Goal: Task Accomplishment & Management: Manage account settings

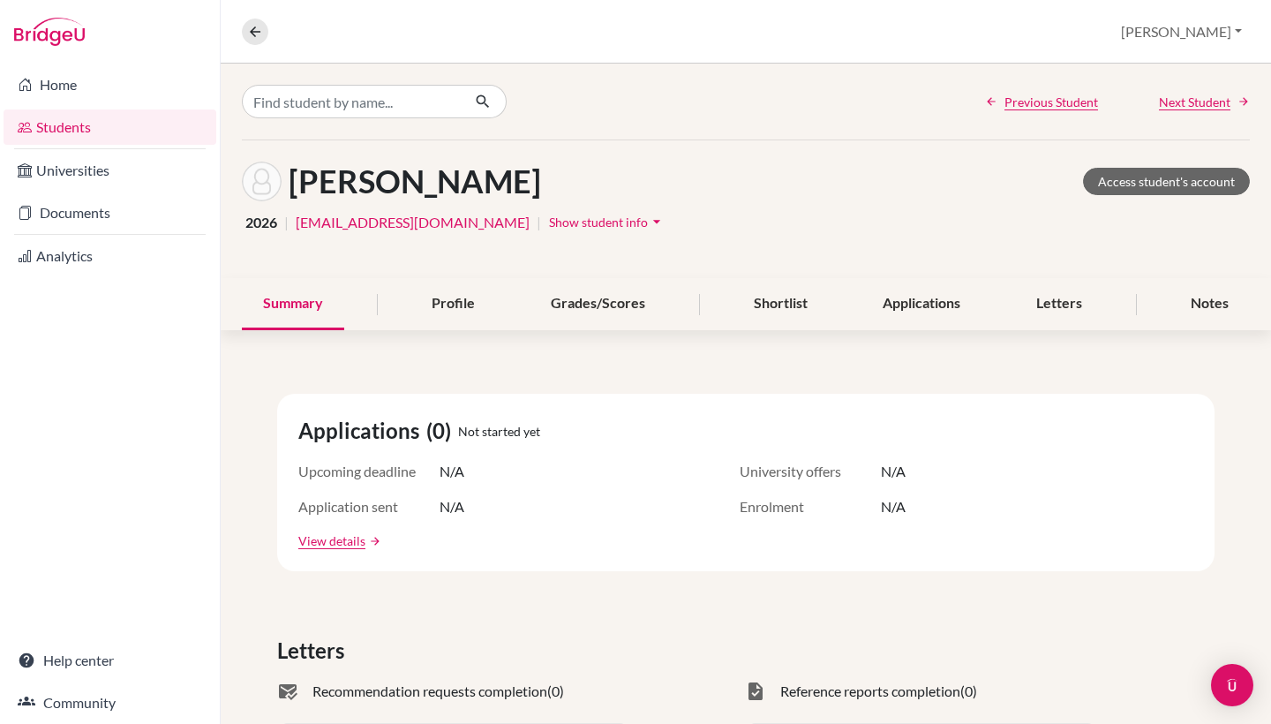
click at [88, 125] on link "Students" at bounding box center [110, 126] width 213 height 35
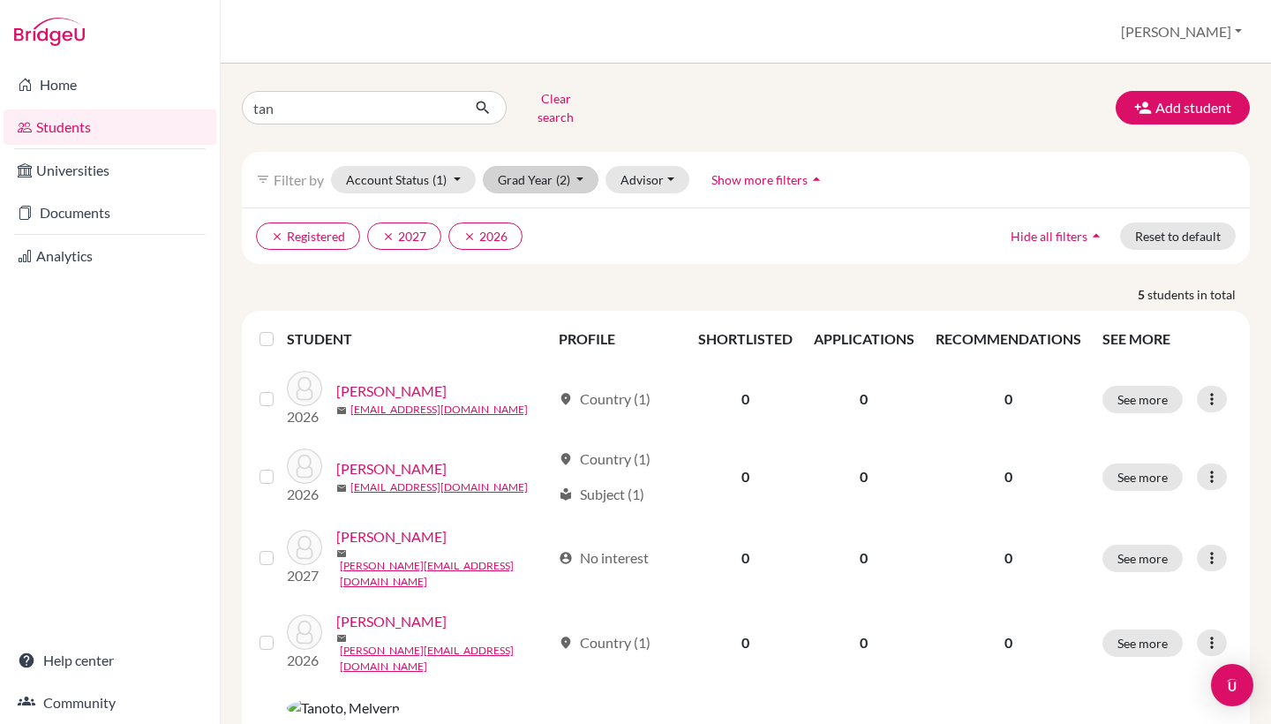
click at [582, 166] on button "Grad Year (2)" at bounding box center [541, 179] width 116 height 27
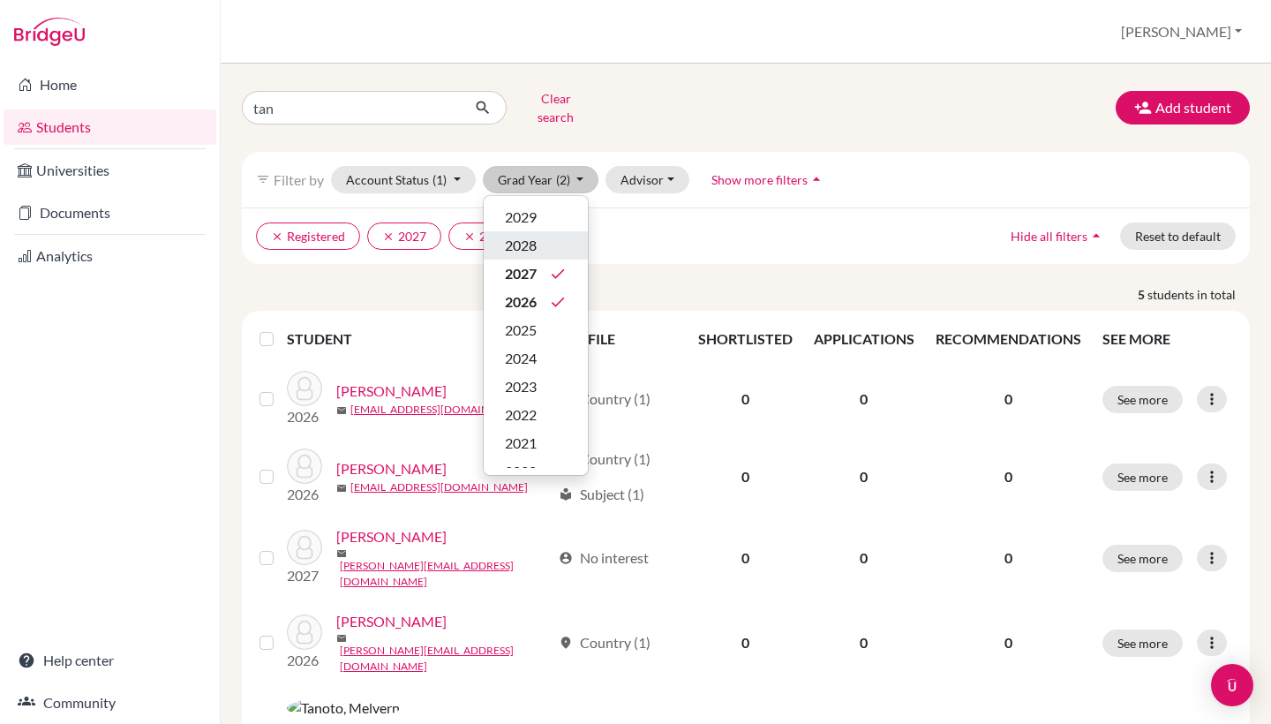
click at [527, 235] on span "2028" at bounding box center [521, 245] width 32 height 21
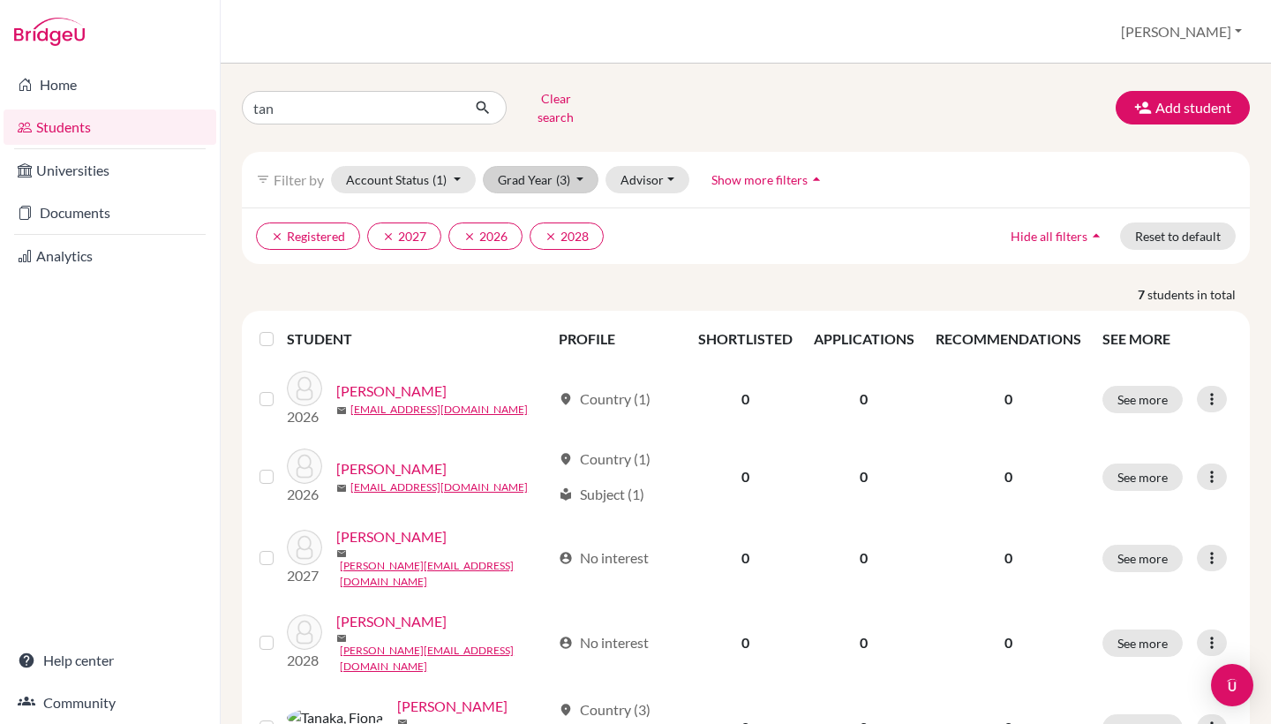
click at [583, 166] on button "Grad Year (3)" at bounding box center [541, 179] width 116 height 27
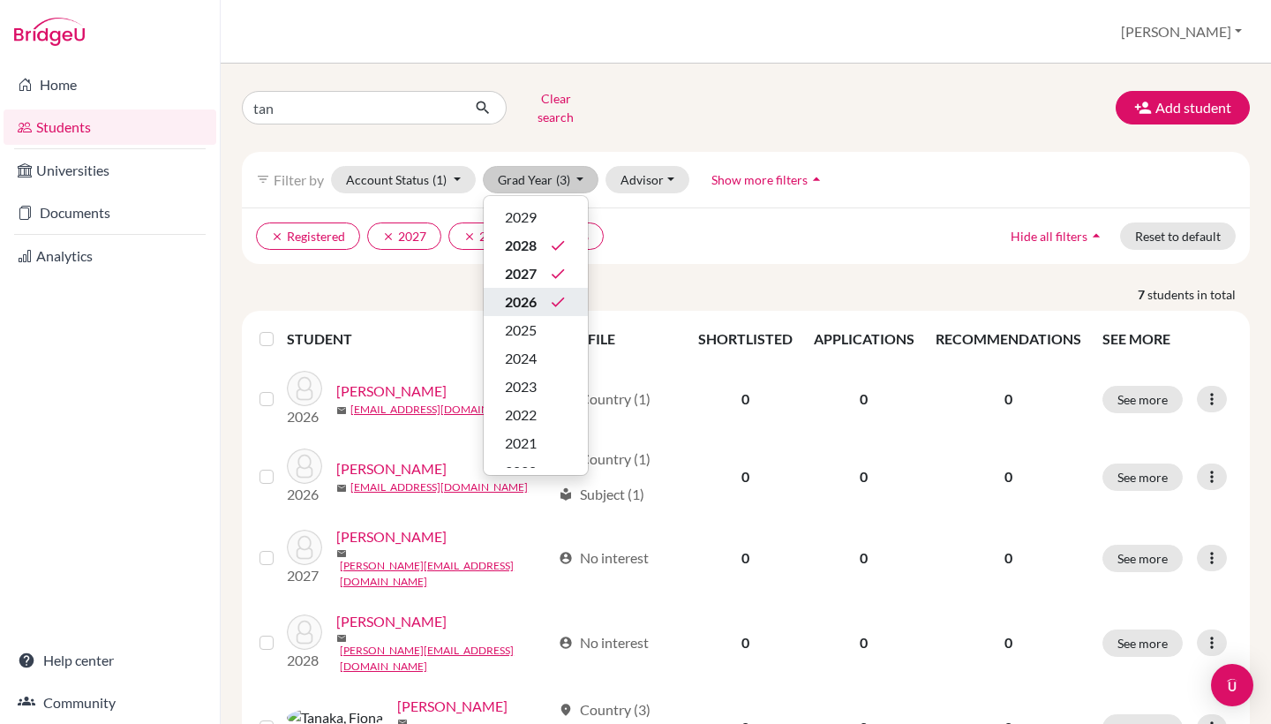
click at [533, 291] on span "2026" at bounding box center [521, 301] width 32 height 21
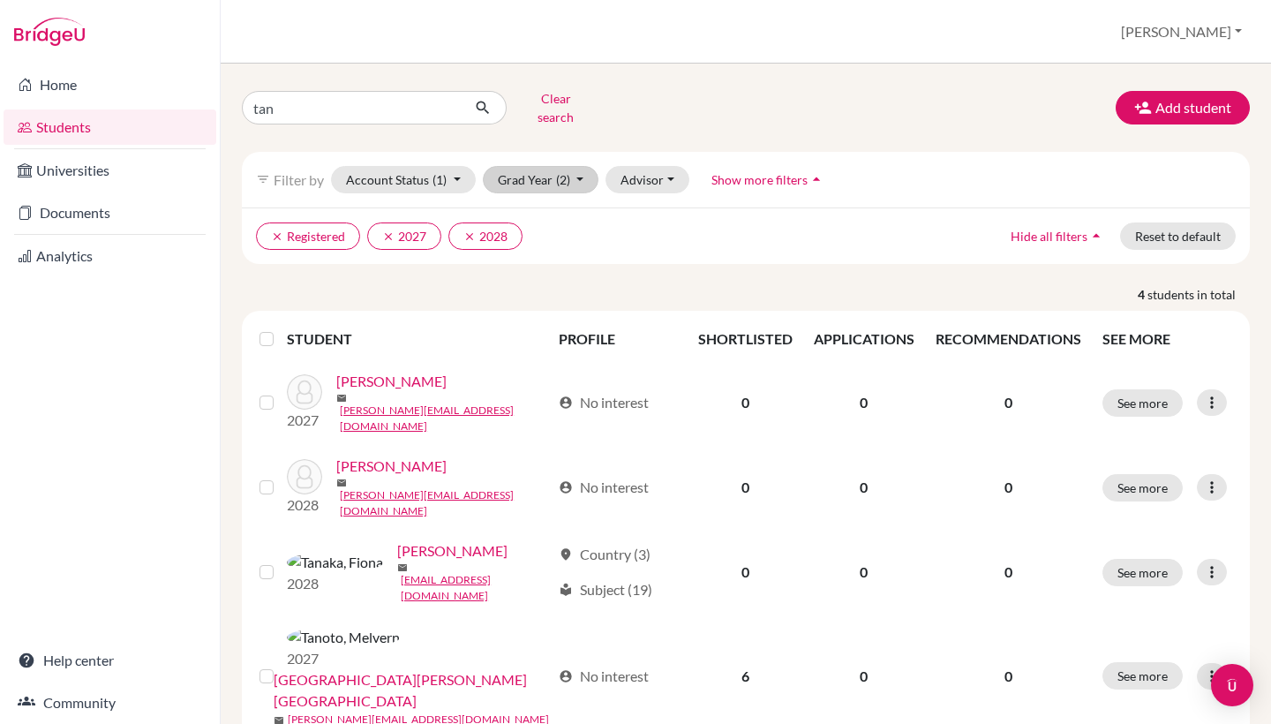
click at [578, 168] on button "Grad Year (2)" at bounding box center [541, 179] width 116 height 27
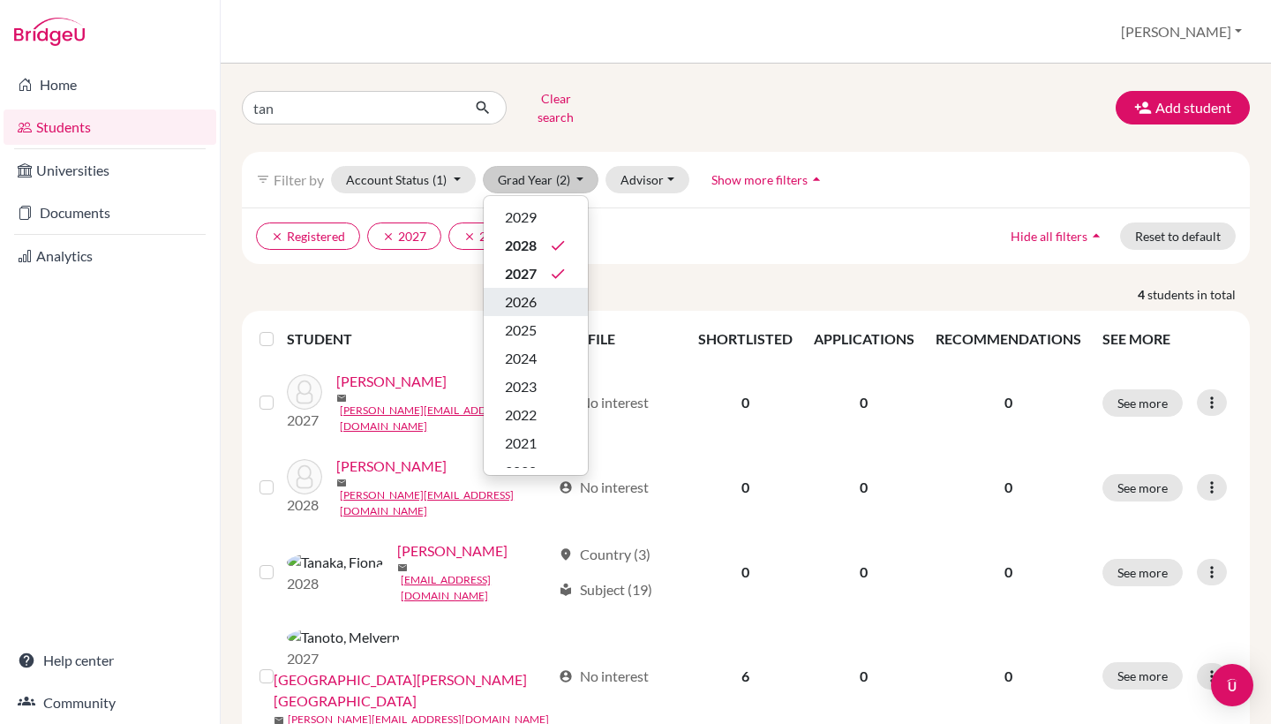
click at [554, 291] on div "2026" at bounding box center [536, 301] width 62 height 21
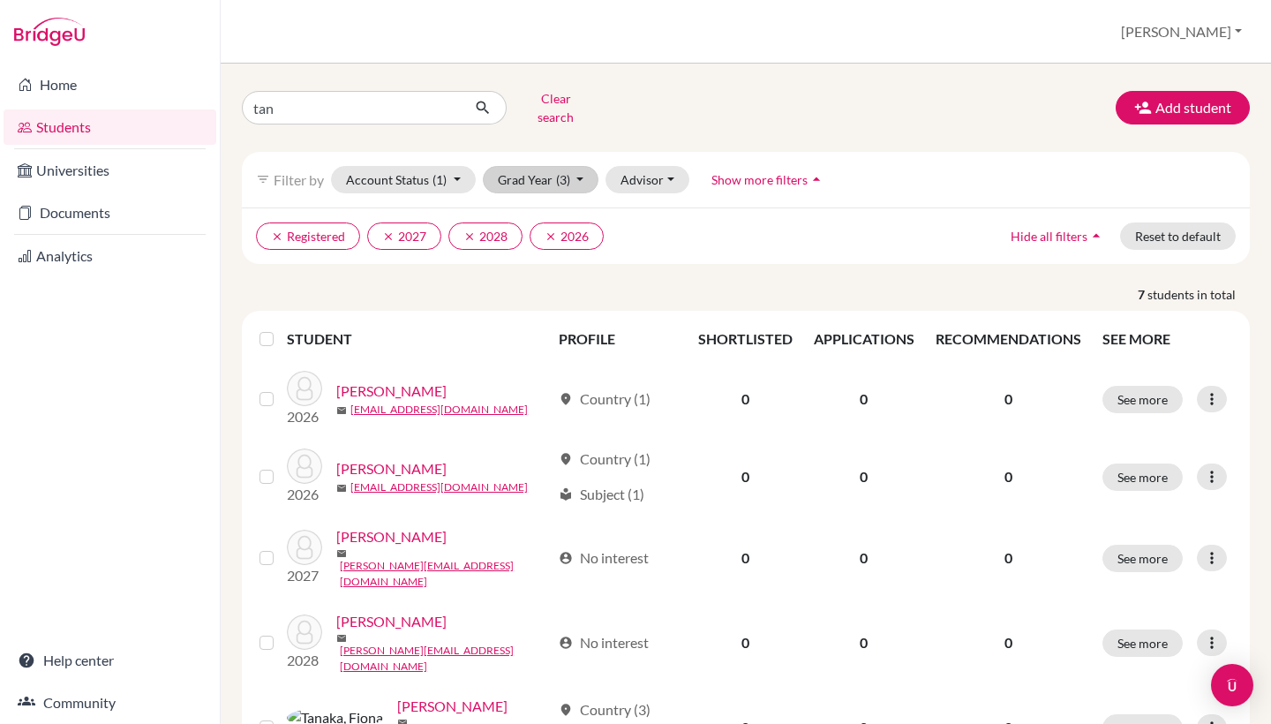
click at [567, 172] on span "(3)" at bounding box center [563, 179] width 14 height 15
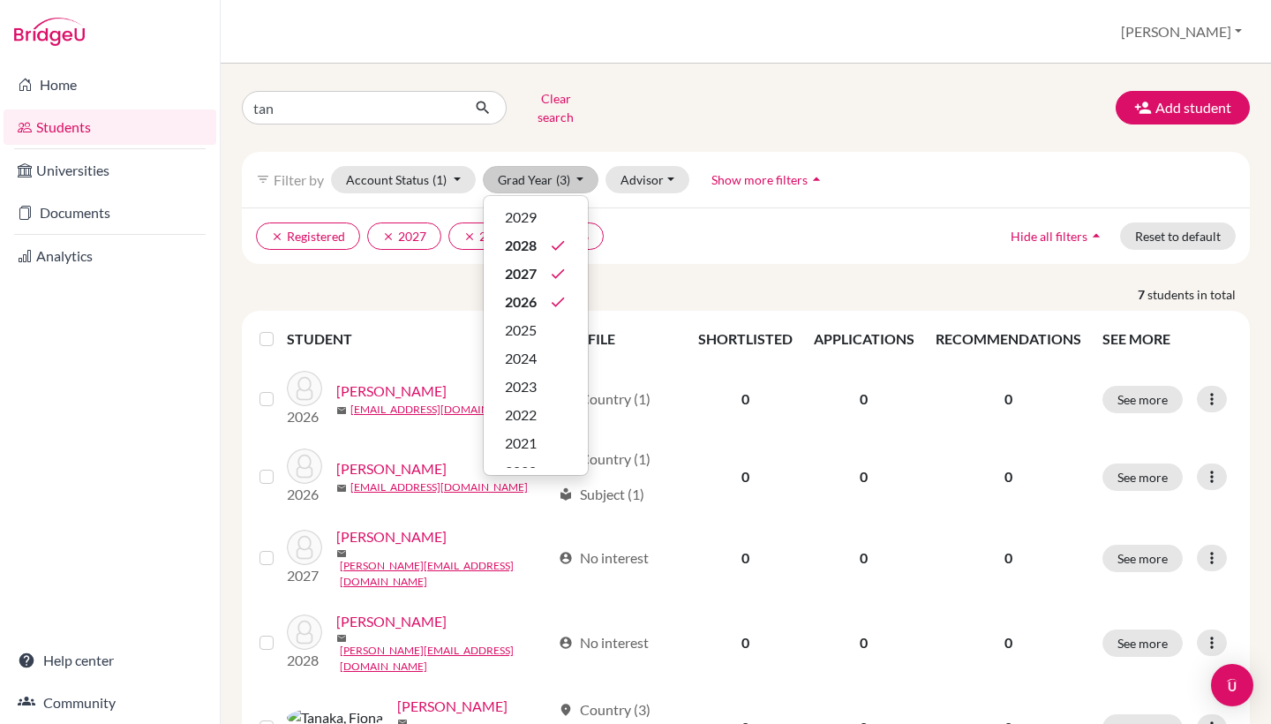
click at [556, 240] on icon "done" at bounding box center [558, 245] width 18 height 18
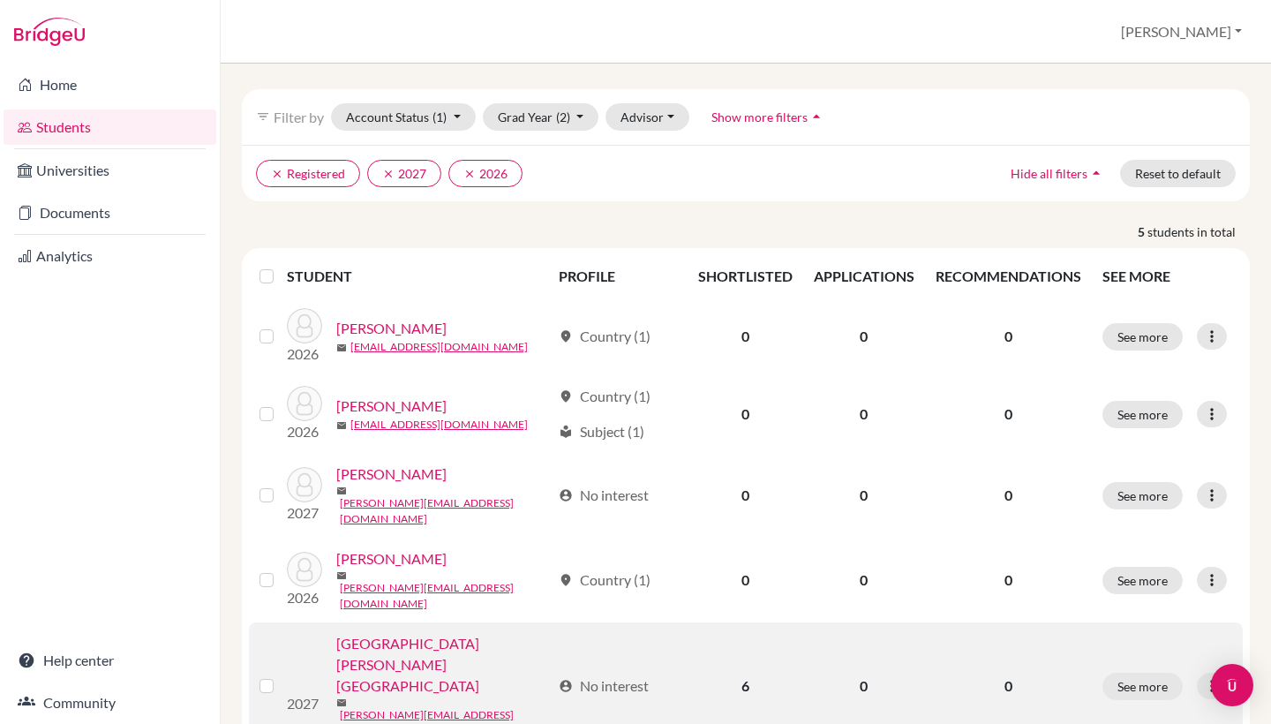
scroll to position [62, 0]
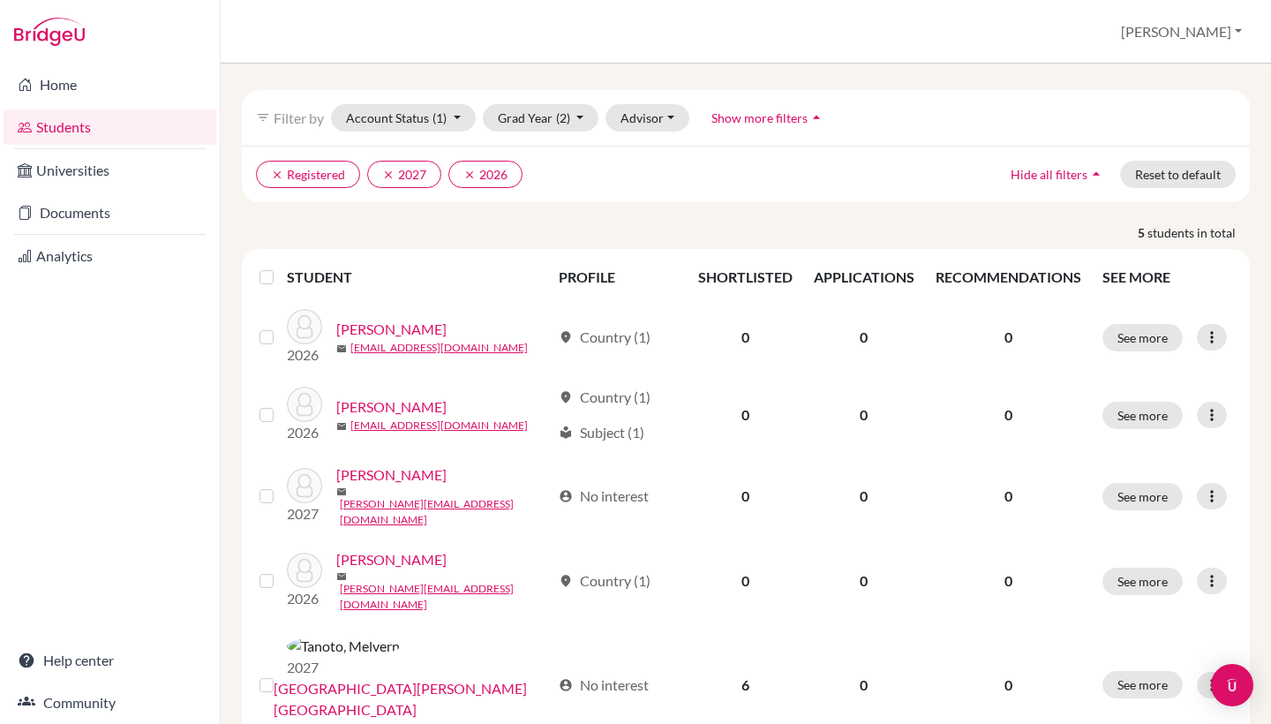
click at [112, 137] on link "Students" at bounding box center [110, 126] width 213 height 35
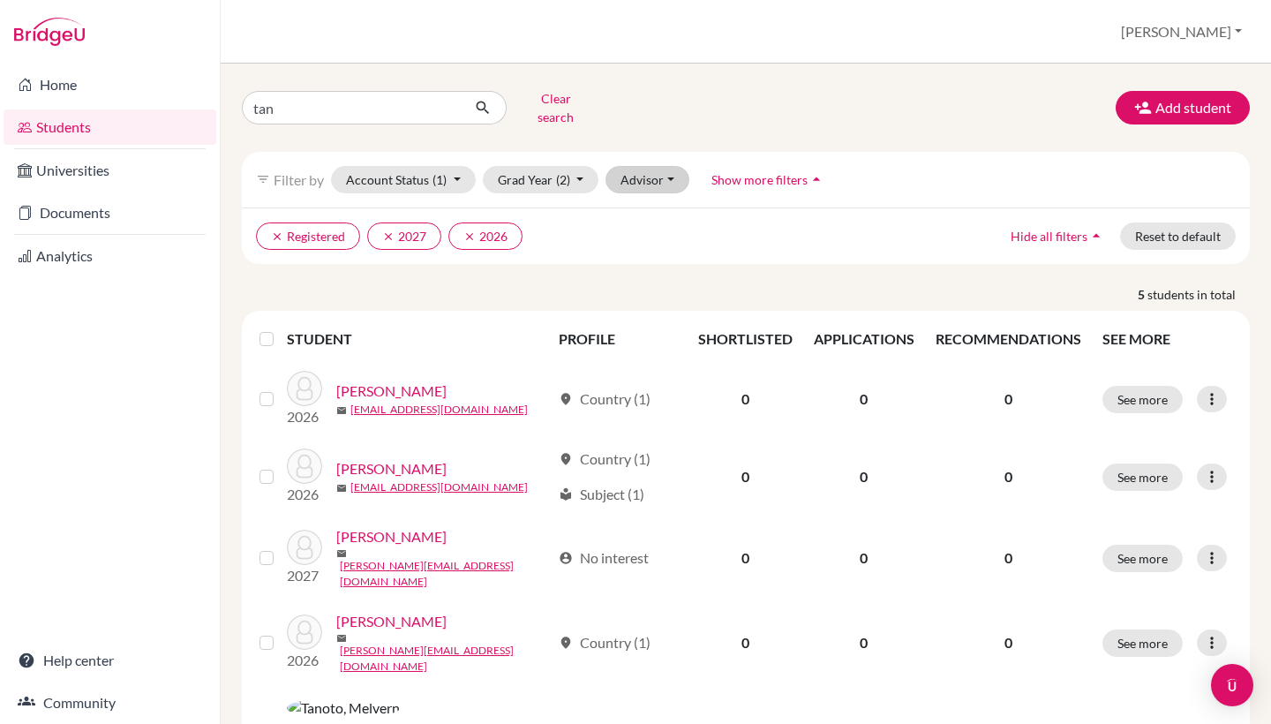
click at [667, 174] on button "Advisor" at bounding box center [647, 179] width 84 height 27
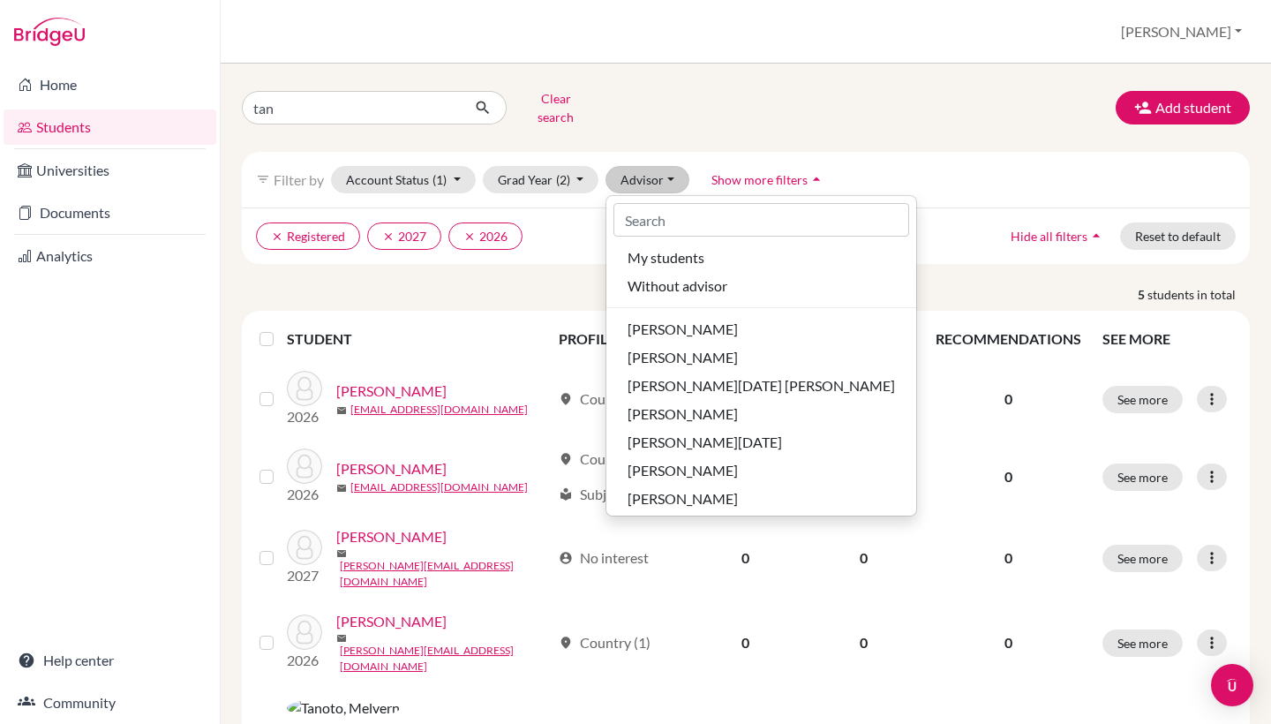
click at [679, 247] on span "My students" at bounding box center [665, 257] width 77 height 21
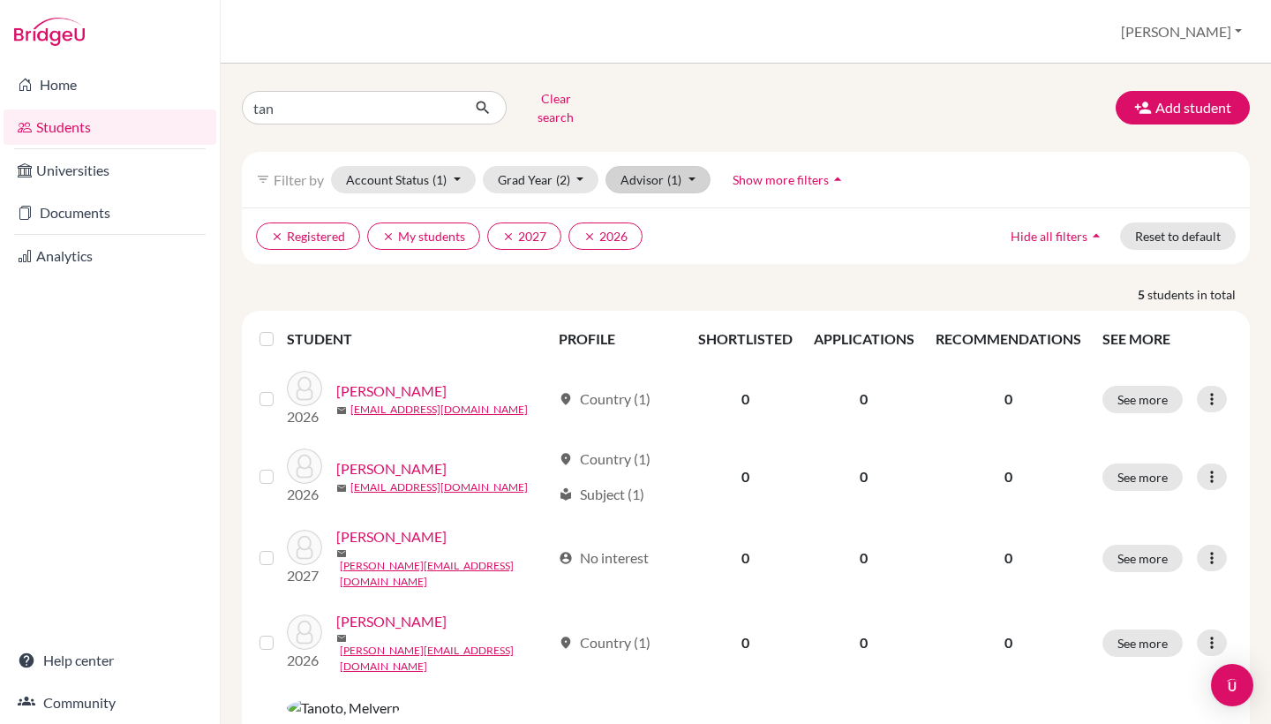
click at [694, 166] on button "Advisor (1)" at bounding box center [657, 179] width 105 height 27
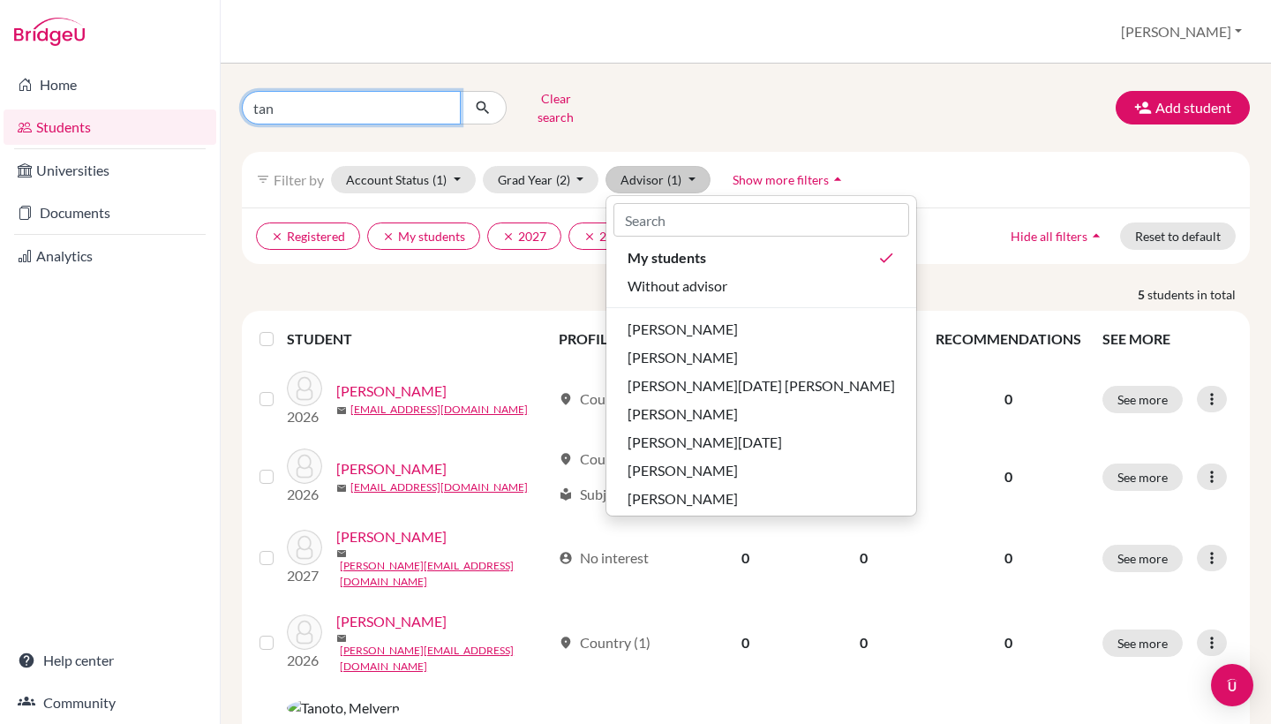
click at [337, 95] on input "tan" at bounding box center [351, 108] width 219 height 34
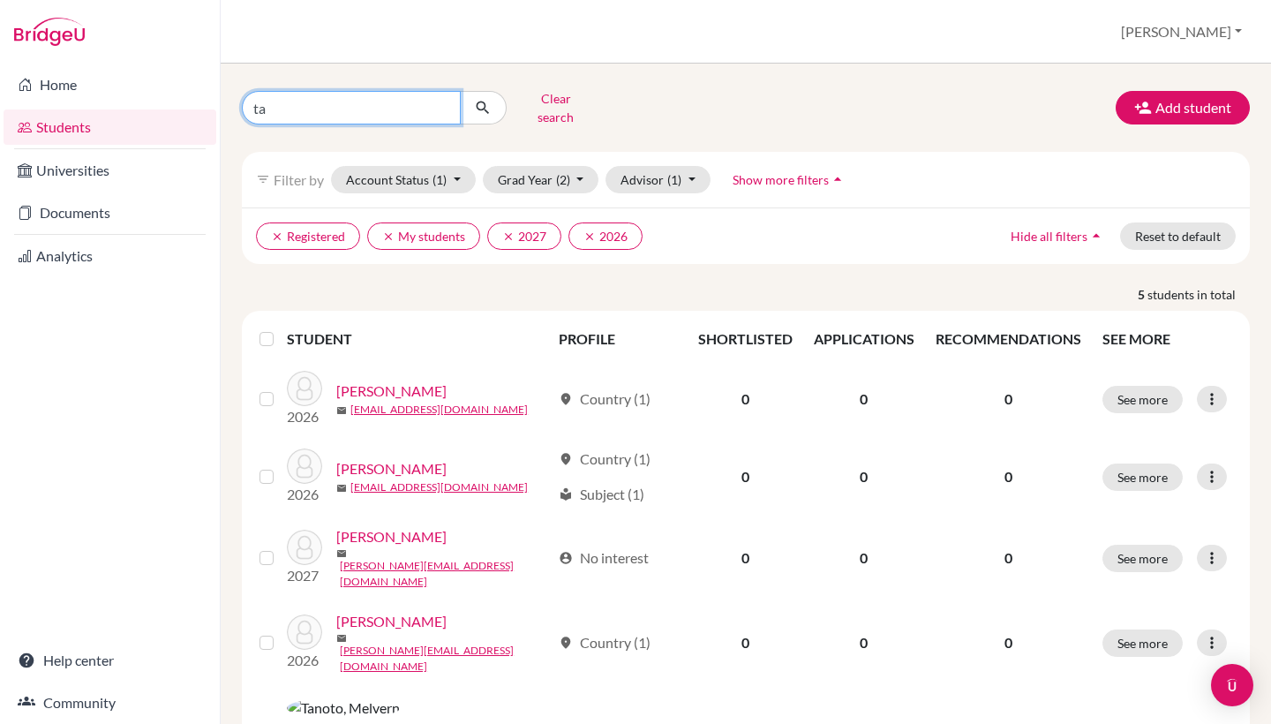
type input "t"
click at [560, 94] on button "Clear search" at bounding box center [556, 108] width 98 height 46
